Goal: Book appointment/travel/reservation

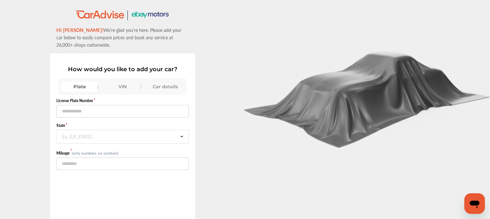
click at [115, 85] on div "VIN" at bounding box center [122, 87] width 36 height 10
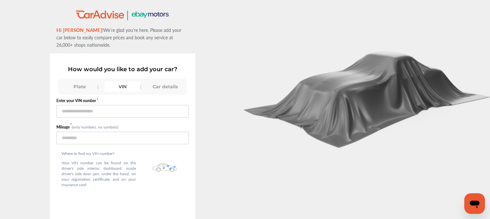
click at [109, 98] on label "Enter your VIN number" at bounding box center [122, 100] width 132 height 5
click at [108, 105] on input "text" at bounding box center [122, 111] width 132 height 13
paste input "**********"
type input "**********"
click at [124, 132] on input "number" at bounding box center [122, 138] width 132 height 13
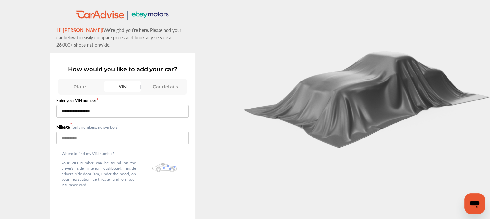
paste input "******"
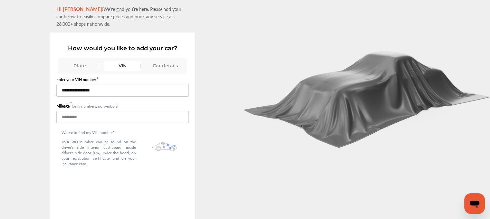
scroll to position [48, 0]
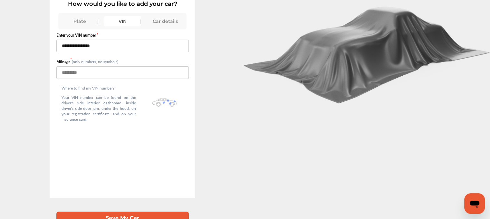
type input "******"
click at [107, 212] on button "Save My Car" at bounding box center [122, 218] width 132 height 13
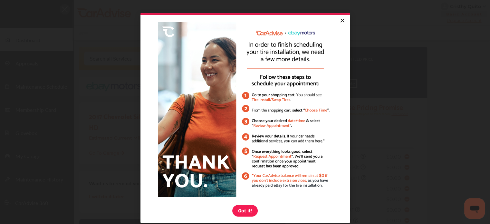
click at [339, 23] on link "×" at bounding box center [342, 21] width 11 height 12
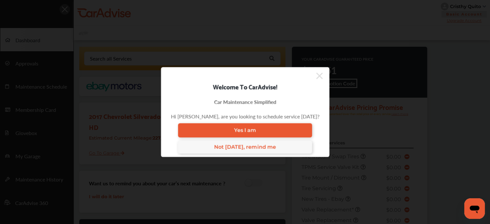
click at [320, 75] on div "Welcome To CarAdvise! Car Maintenance Simplified Hi [PERSON_NAME], are you look…" at bounding box center [245, 112] width 169 height 90
click at [316, 75] on icon at bounding box center [319, 76] width 6 height 6
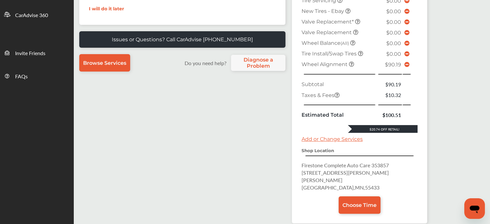
scroll to position [194, 0]
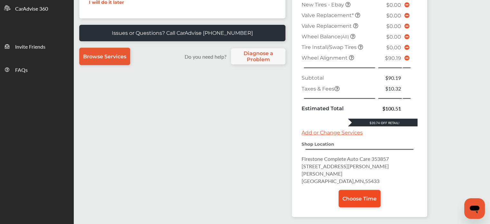
click at [343, 202] on span "Choose Time" at bounding box center [360, 199] width 34 height 6
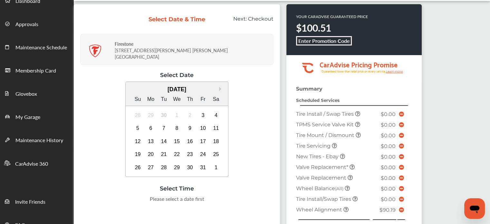
scroll to position [40, 0]
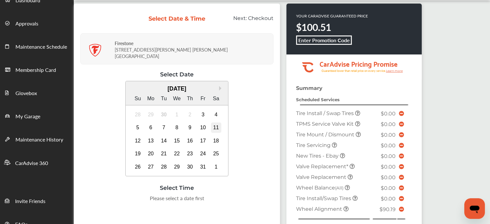
click at [215, 122] on div "11" at bounding box center [216, 127] width 10 height 10
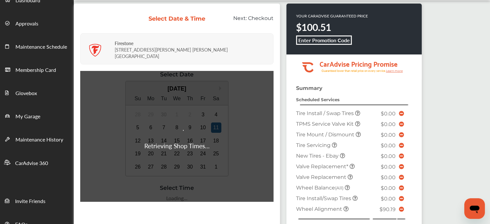
click at [204, 122] on div "Retrieving Shop Times..." at bounding box center [176, 136] width 65 height 28
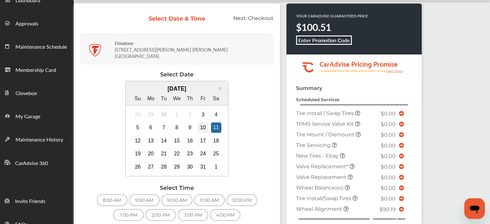
click at [201, 122] on div "10" at bounding box center [203, 127] width 10 height 10
click at [207, 210] on div "4:00 PM" at bounding box center [209, 215] width 30 height 12
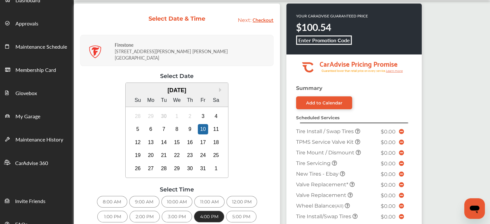
click at [181, 211] on div "3:00 PM" at bounding box center [177, 217] width 30 height 12
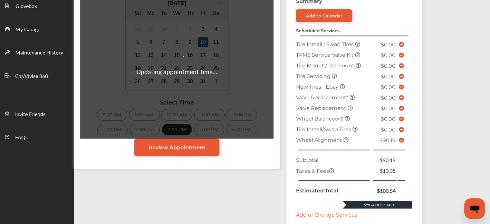
scroll to position [130, 0]
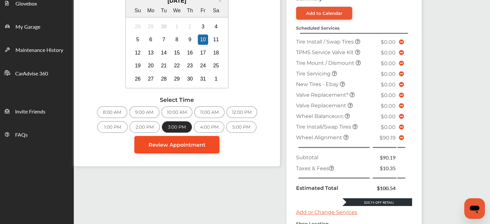
click at [179, 143] on link "Review Appointment" at bounding box center [176, 144] width 85 height 17
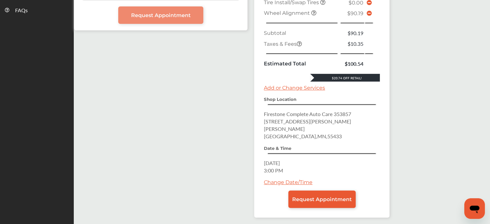
scroll to position [268, 0]
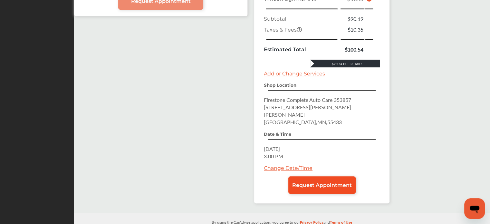
click at [318, 176] on link "Request Appointment" at bounding box center [321, 184] width 67 height 17
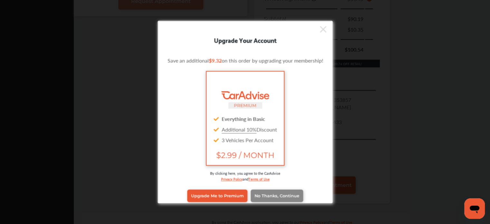
click at [281, 194] on span "No Thanks, Continue" at bounding box center [276, 195] width 45 height 5
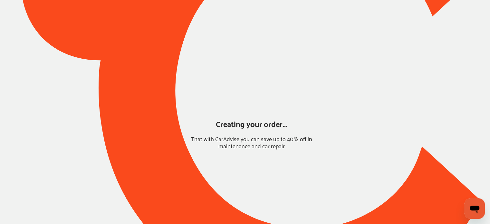
scroll to position [51, 0]
